Goal: Information Seeking & Learning: Find specific fact

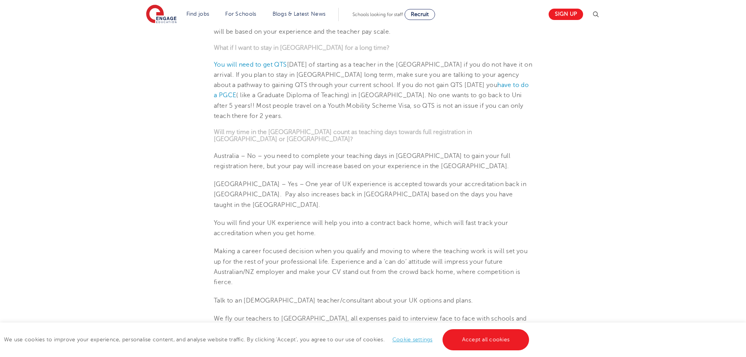
scroll to position [574, 0]
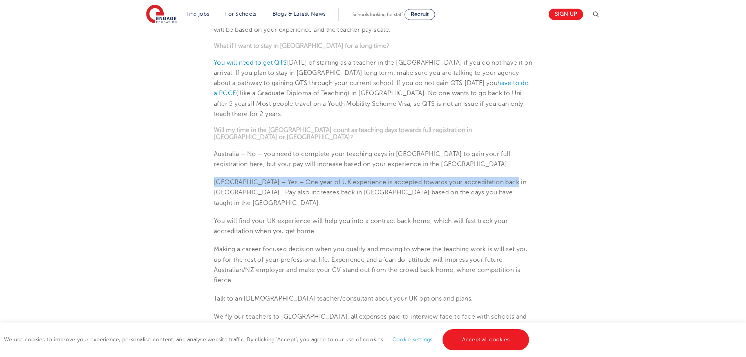
drag, startPoint x: 214, startPoint y: 158, endPoint x: 508, endPoint y: 156, distance: 293.4
click at [513, 177] on p "[GEOGRAPHIC_DATA] – Yes – One year of UK experience is accepted towards your ac…" at bounding box center [373, 192] width 318 height 31
copy p "New Zealand – Yes – One year of UK experience is accepted towards your accredit…"
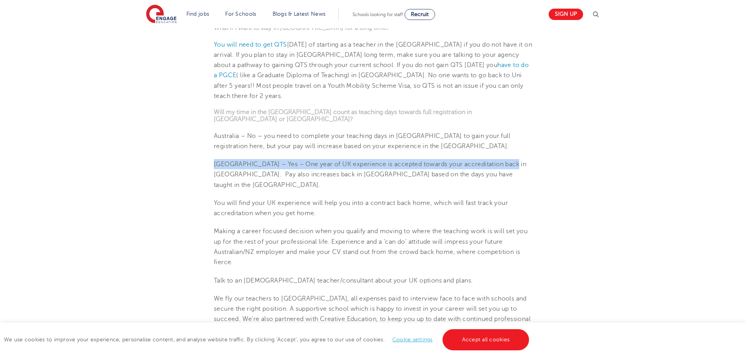
scroll to position [535, 0]
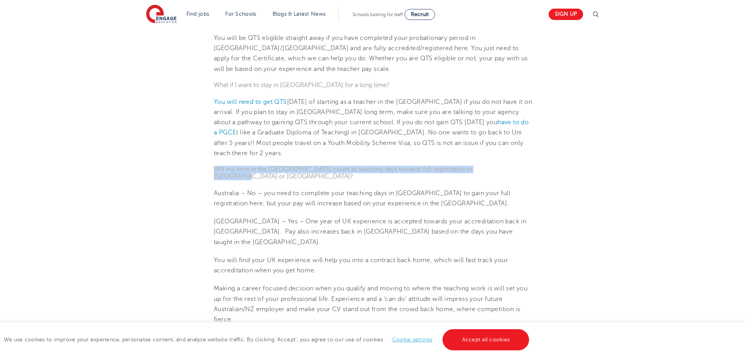
drag, startPoint x: 214, startPoint y: 153, endPoint x: 501, endPoint y: 149, distance: 287.5
click at [501, 149] on section "7th May 2024 Are my Australian/NZ teaching qualifications recognised in the UK?…" at bounding box center [373, 160] width 475 height 958
copy strong "Will my time in the UK count as teaching days towards full registration in Aust…"
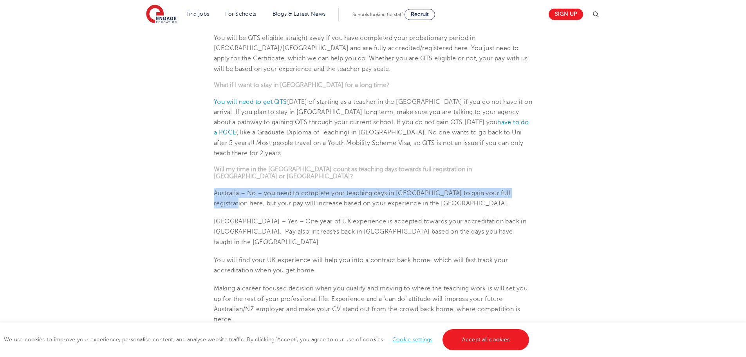
drag, startPoint x: 214, startPoint y: 170, endPoint x: 524, endPoint y: 175, distance: 310.6
click at [525, 188] on p "Australia – No – you need to complete your teaching days in Australia to gain y…" at bounding box center [373, 198] width 318 height 21
copy p "Australia – No – you need to complete your teaching days in Australia to gain y…"
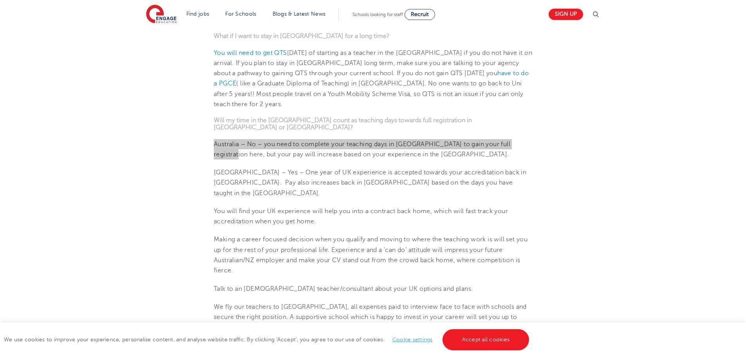
scroll to position [653, 0]
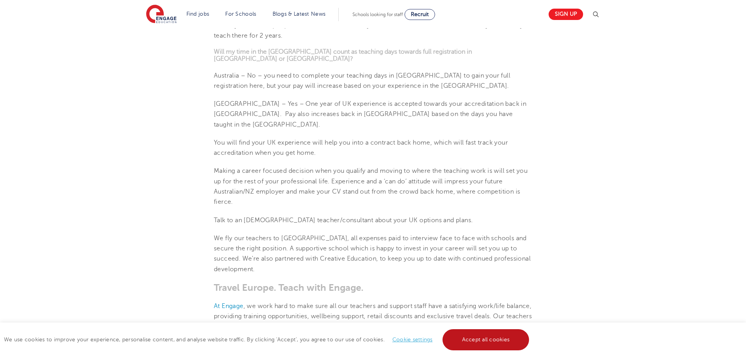
drag, startPoint x: 501, startPoint y: 340, endPoint x: 508, endPoint y: 331, distance: 10.8
click at [501, 340] on link "Accept all cookies" at bounding box center [486, 339] width 87 height 21
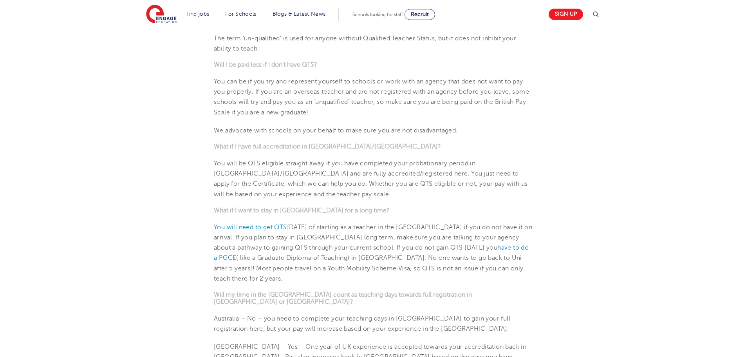
scroll to position [339, 0]
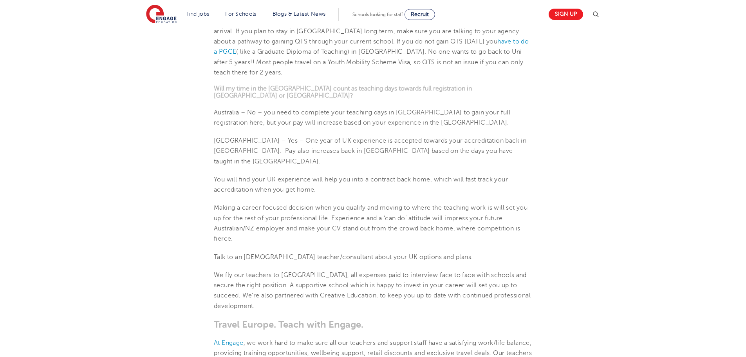
scroll to position [692, 0]
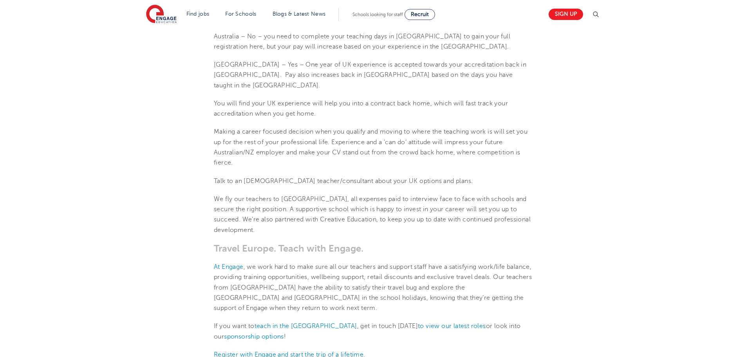
click at [739, 145] on div "tylerport International• 3 Min read 7th May 2024 Are my Australian/NZ teaching …" at bounding box center [373, 27] width 746 height 1380
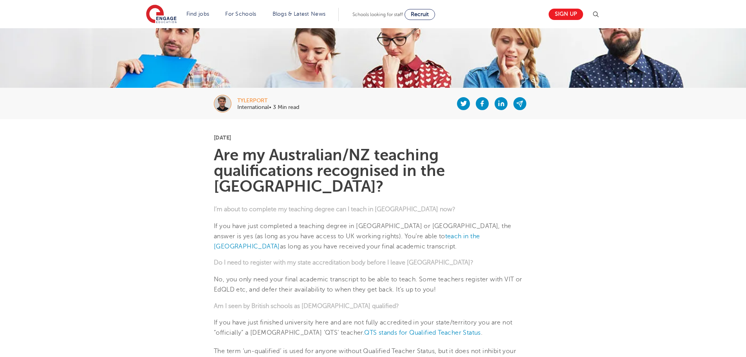
scroll to position [0, 0]
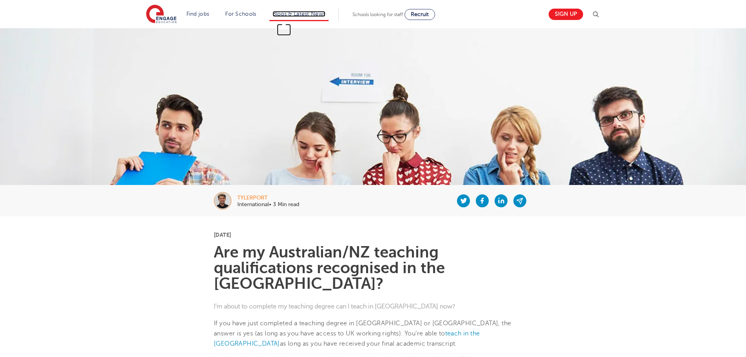
click at [280, 14] on link "Blogs & Latest News" at bounding box center [299, 14] width 53 height 6
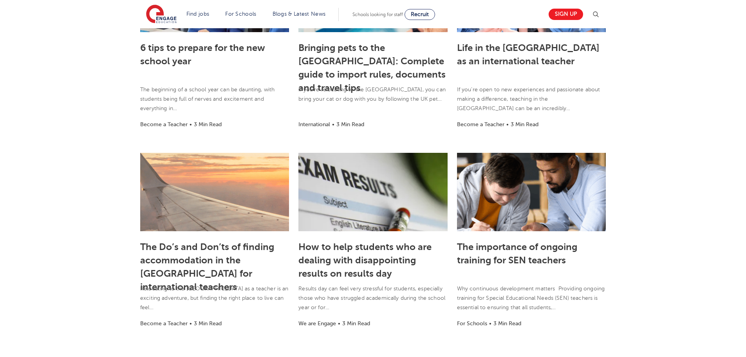
scroll to position [548, 0]
